Goal: Transaction & Acquisition: Purchase product/service

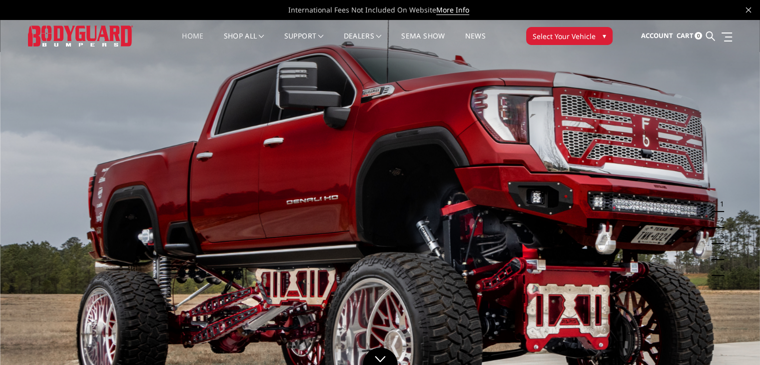
click at [585, 38] on span "Select Your Vehicle" at bounding box center [564, 36] width 63 height 10
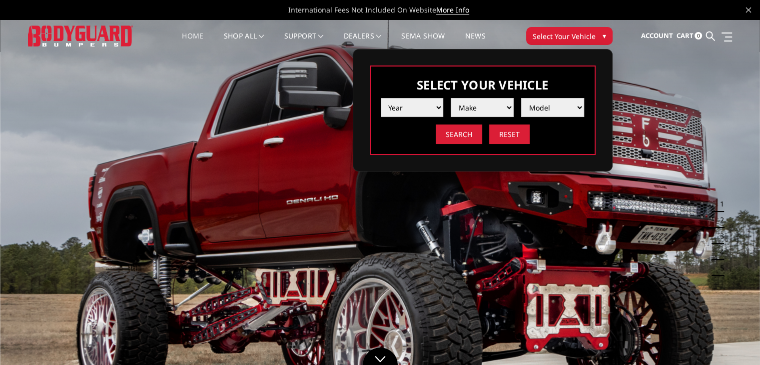
click at [414, 110] on select "Year [DATE] 2024 2023 2022 2021 2020 2019 2018 2017 2016 2015 2014 2013 2012 20…" at bounding box center [412, 107] width 63 height 19
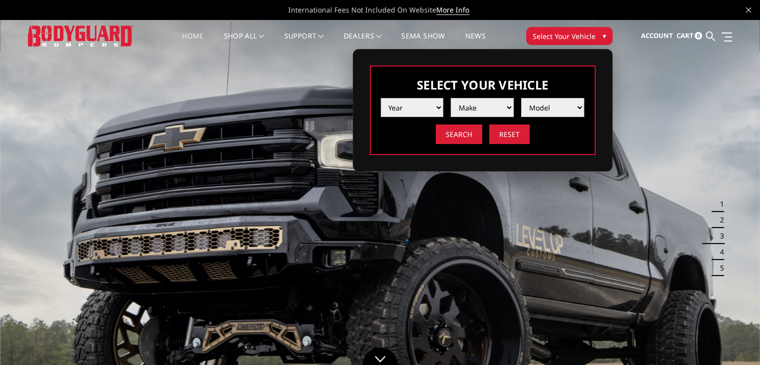
select select "yr_2025"
click at [381, 98] on select "Year [DATE] 2024 2023 2022 2021 2020 2019 2018 2017 2016 2015 2014 2013 2012 20…" at bounding box center [412, 107] width 63 height 19
click at [469, 110] on select "Make Chevrolet Ford GMC Ram Toyota" at bounding box center [482, 107] width 63 height 19
select select "mk_chevrolet"
click at [451, 98] on select "Make Chevrolet Ford GMC Ram Toyota" at bounding box center [482, 107] width 63 height 19
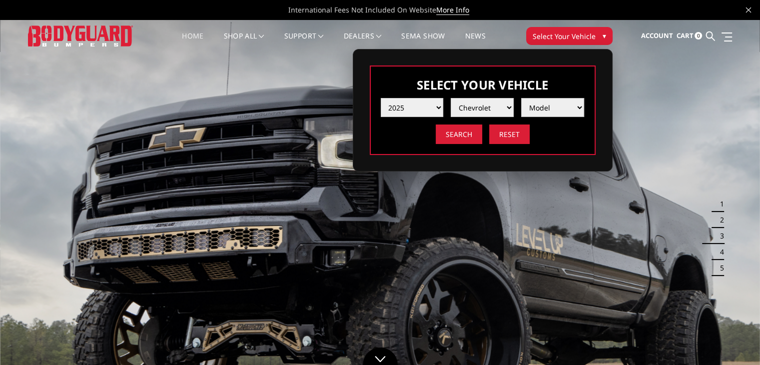
drag, startPoint x: 498, startPoint y: 124, endPoint x: 549, endPoint y: 99, distance: 57.0
click at [549, 99] on select "Model Silverado 1500 Silverado 2500 / 3500 Silverado 4500 / 5500 / 6500" at bounding box center [552, 107] width 63 height 19
select select "md_silverado-2500-3500"
click at [521, 98] on select "Model Silverado 1500 Silverado 2500 / 3500 Silverado 4500 / 5500 / 6500" at bounding box center [552, 107] width 63 height 19
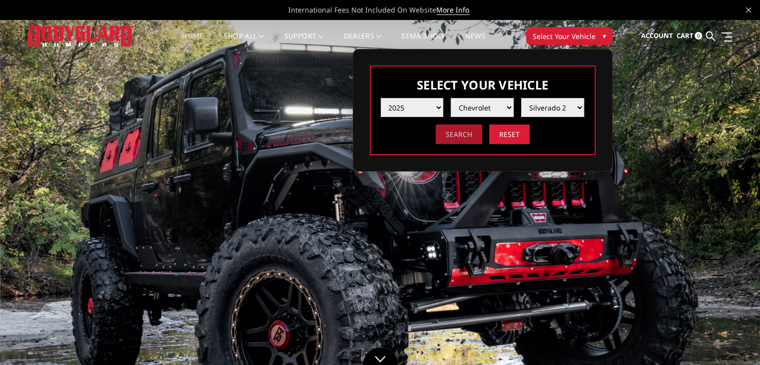
click at [443, 136] on input "Search" at bounding box center [459, 133] width 46 height 19
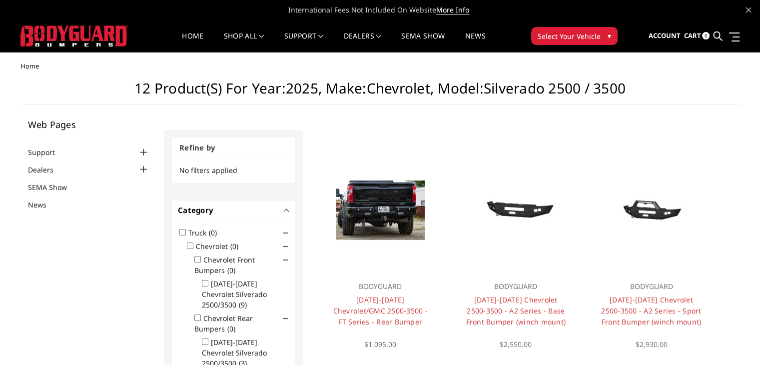
click at [717, 90] on h1 "12 Product(s) for Year:2025, Make:Chevrolet, Model:Silverado 2500 / 3500" at bounding box center [379, 92] width 719 height 25
